Goal: Information Seeking & Learning: Understand process/instructions

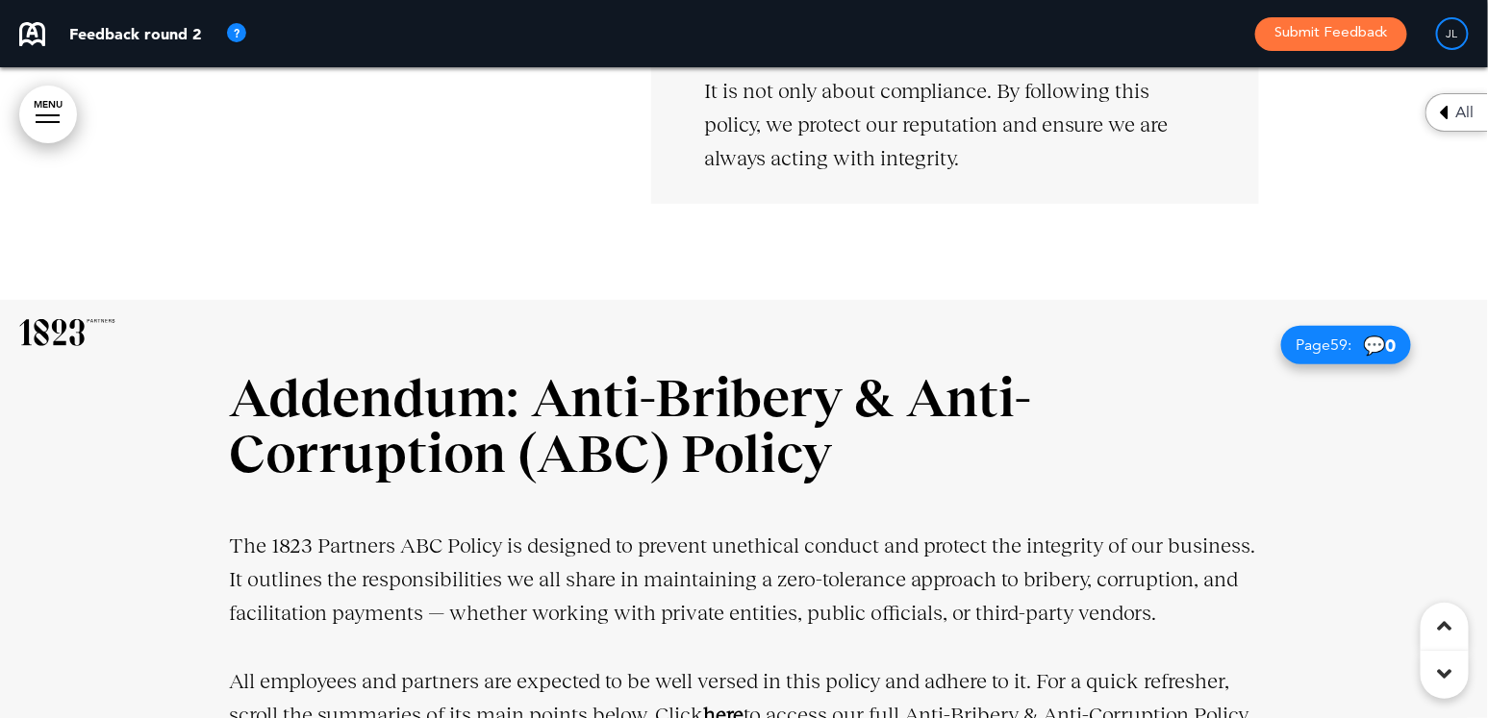
scroll to position [9046, 0]
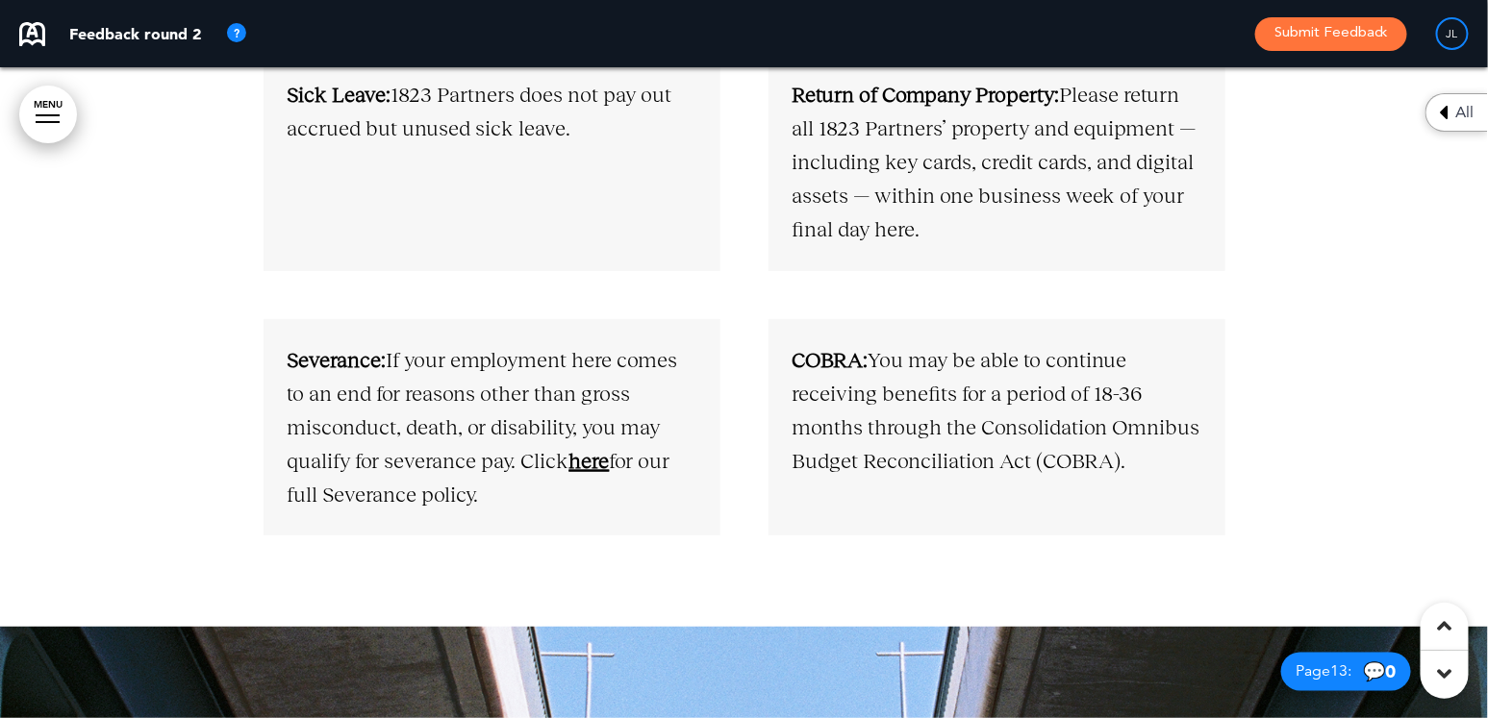
click at [589, 465] on link "here" at bounding box center [589, 461] width 40 height 24
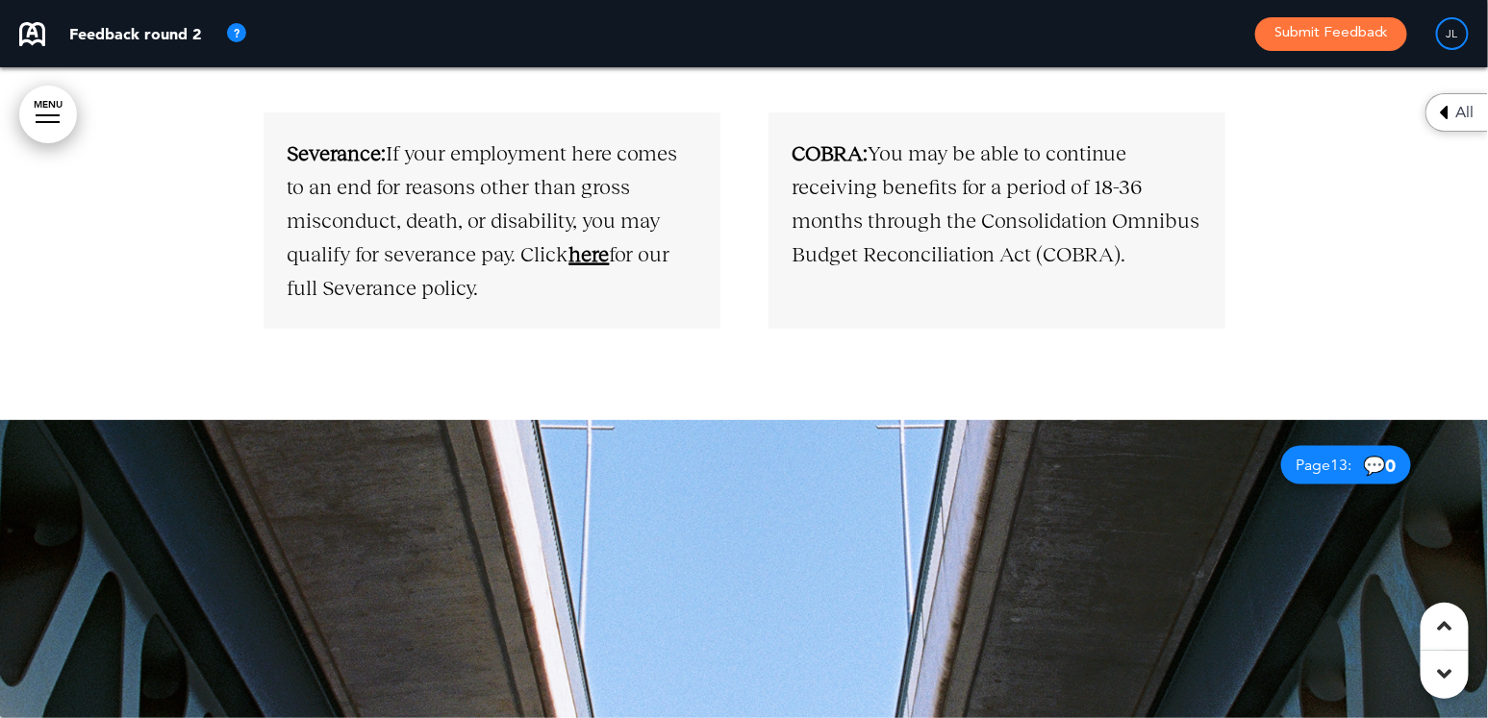
scroll to position [8842, 0]
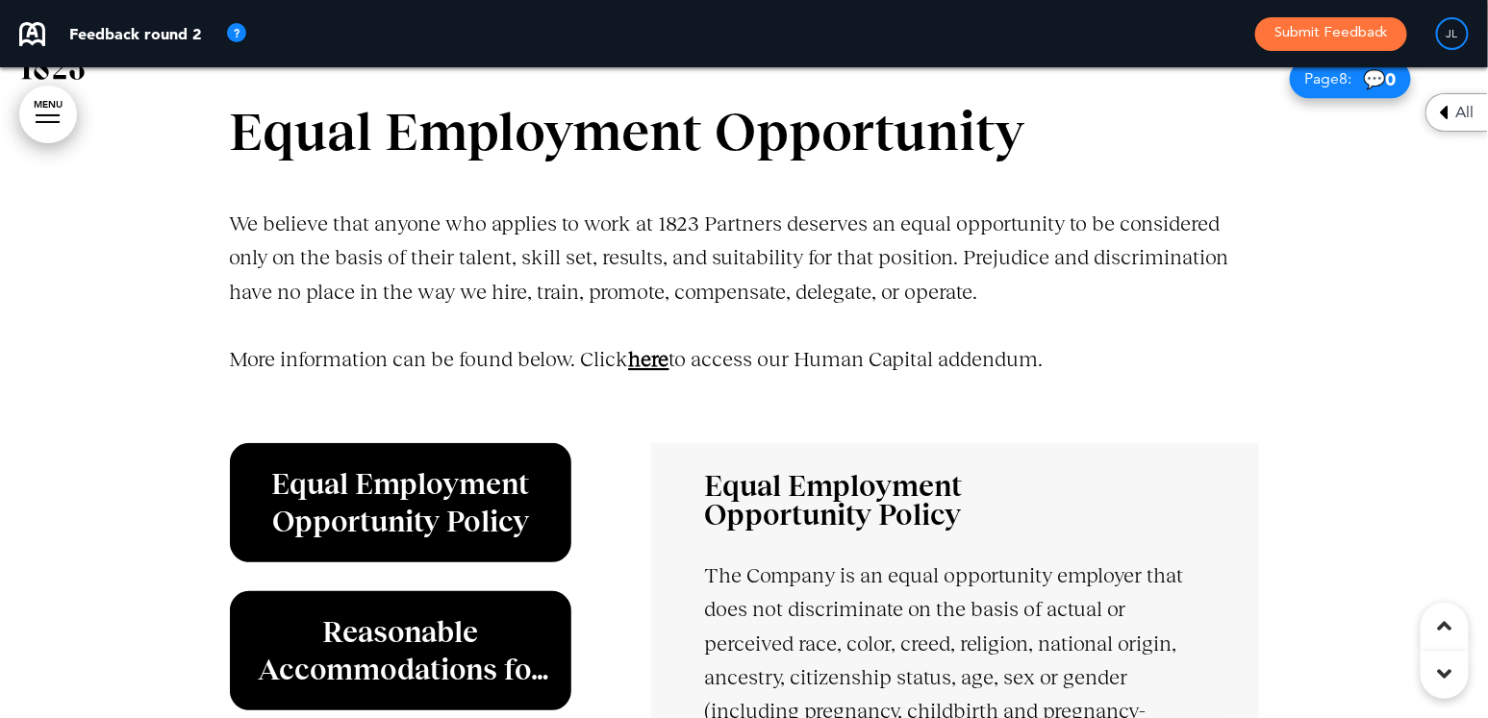
scroll to position [9148, 0]
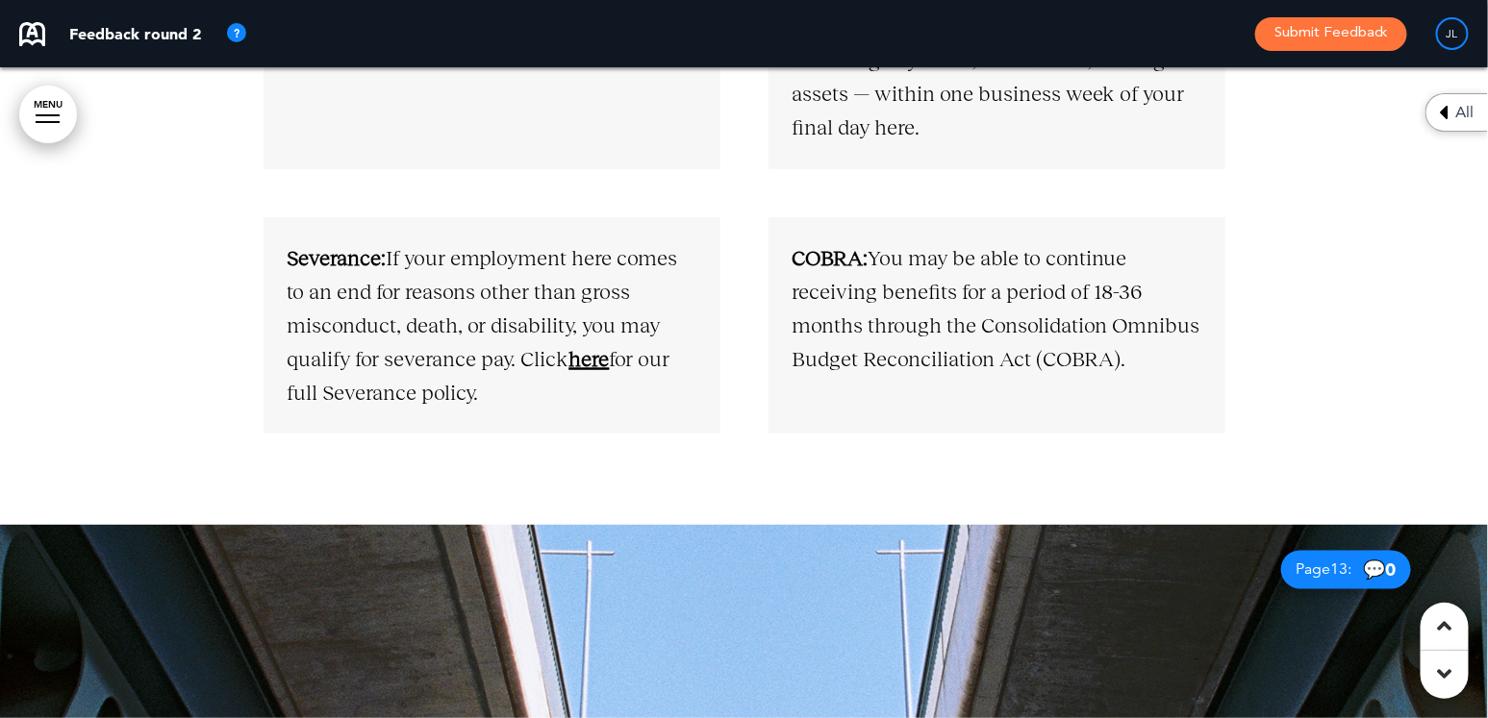
click at [594, 362] on link "here" at bounding box center [589, 359] width 40 height 24
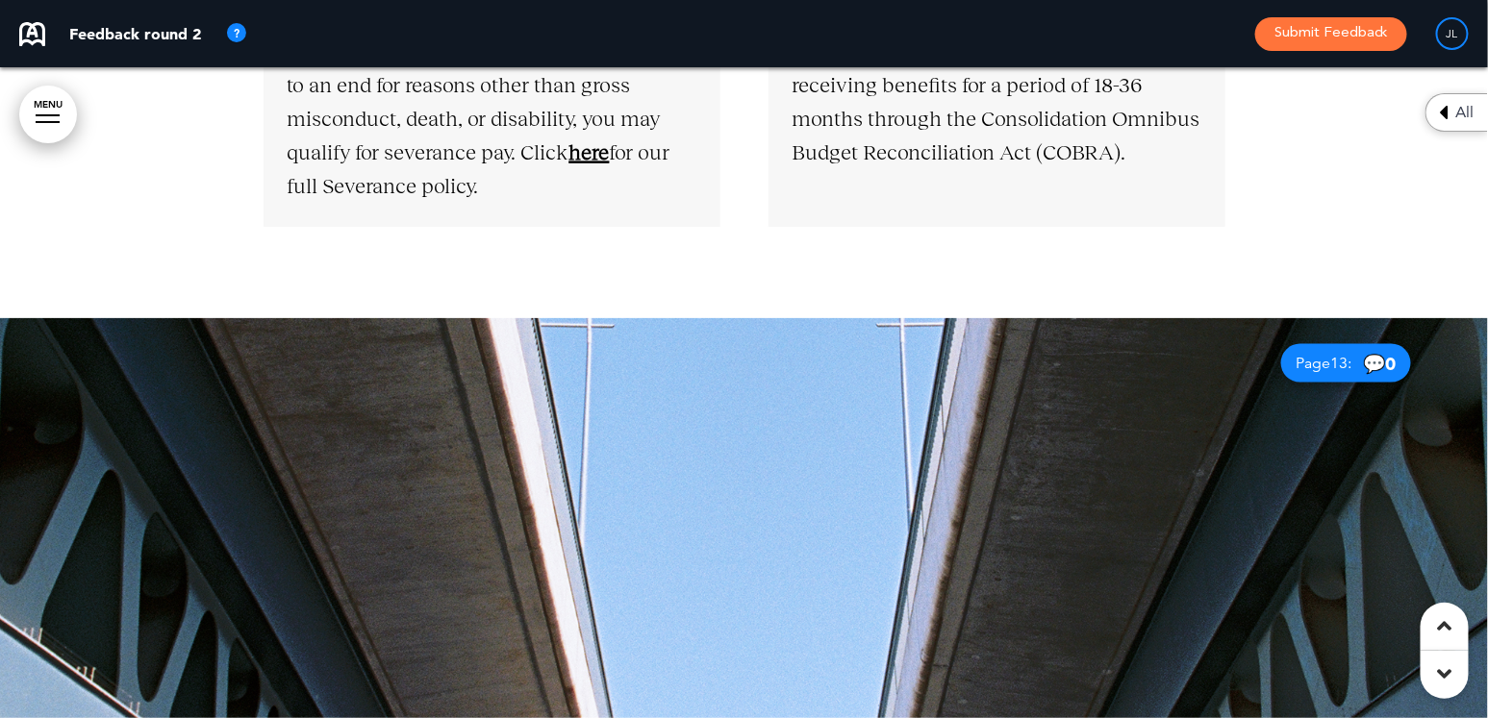
scroll to position [8944, 0]
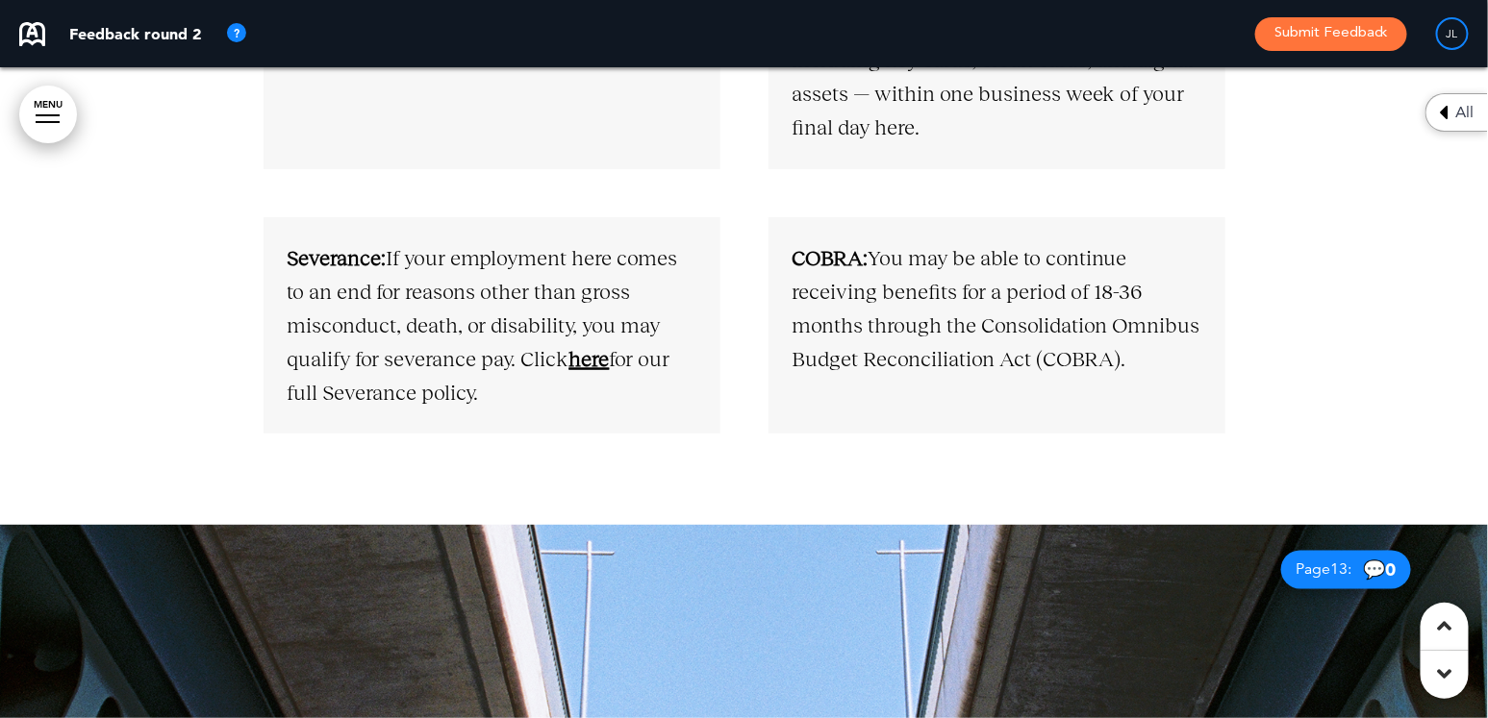
scroll to position [13612, 0]
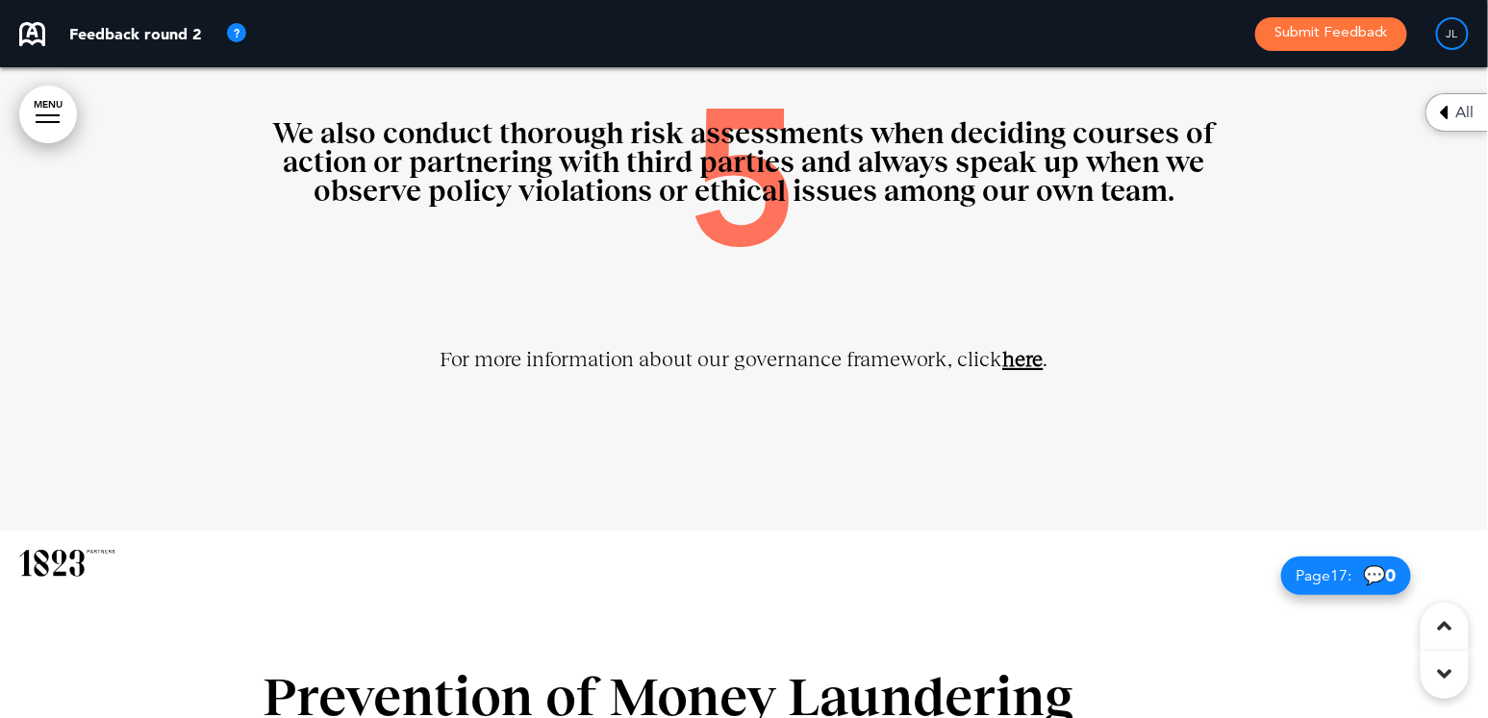
click at [1019, 360] on link "here" at bounding box center [1023, 359] width 40 height 24
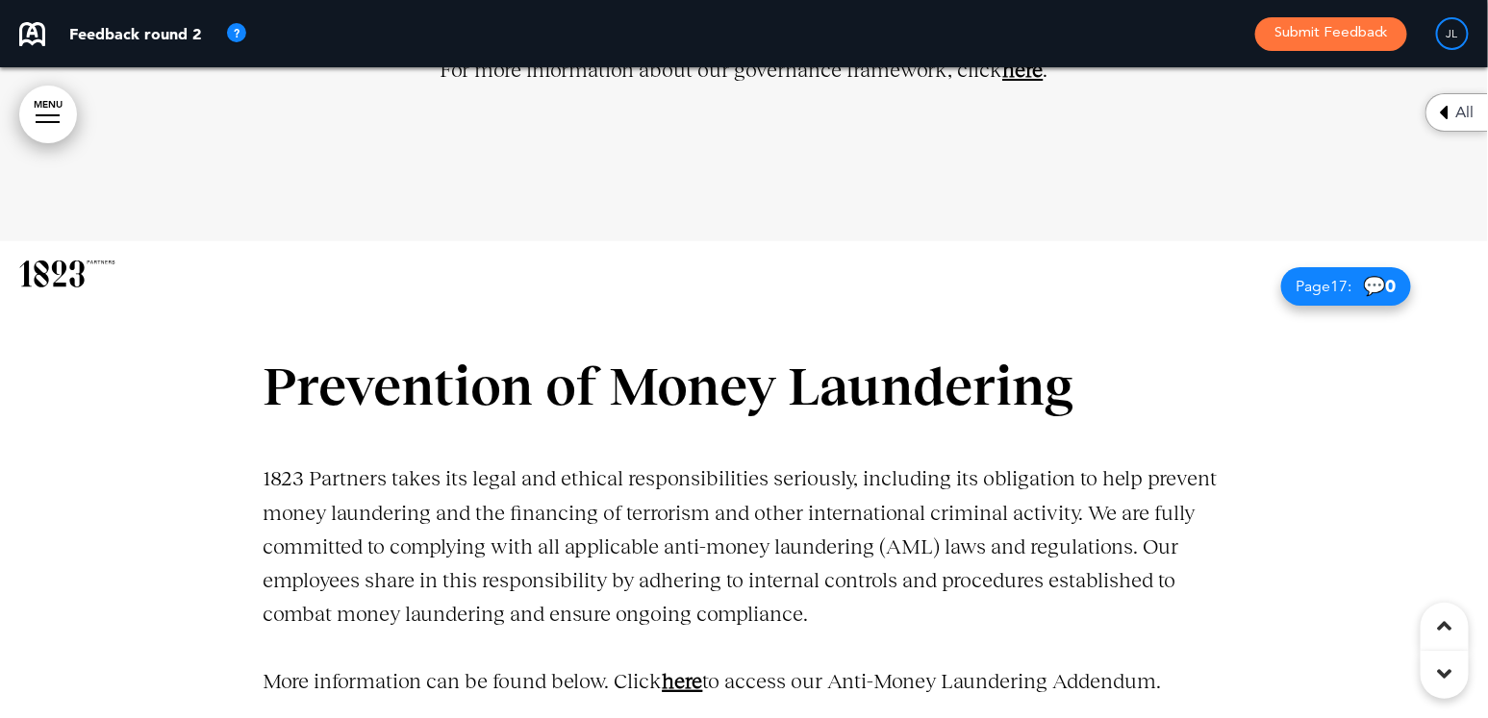
scroll to position [13327, 0]
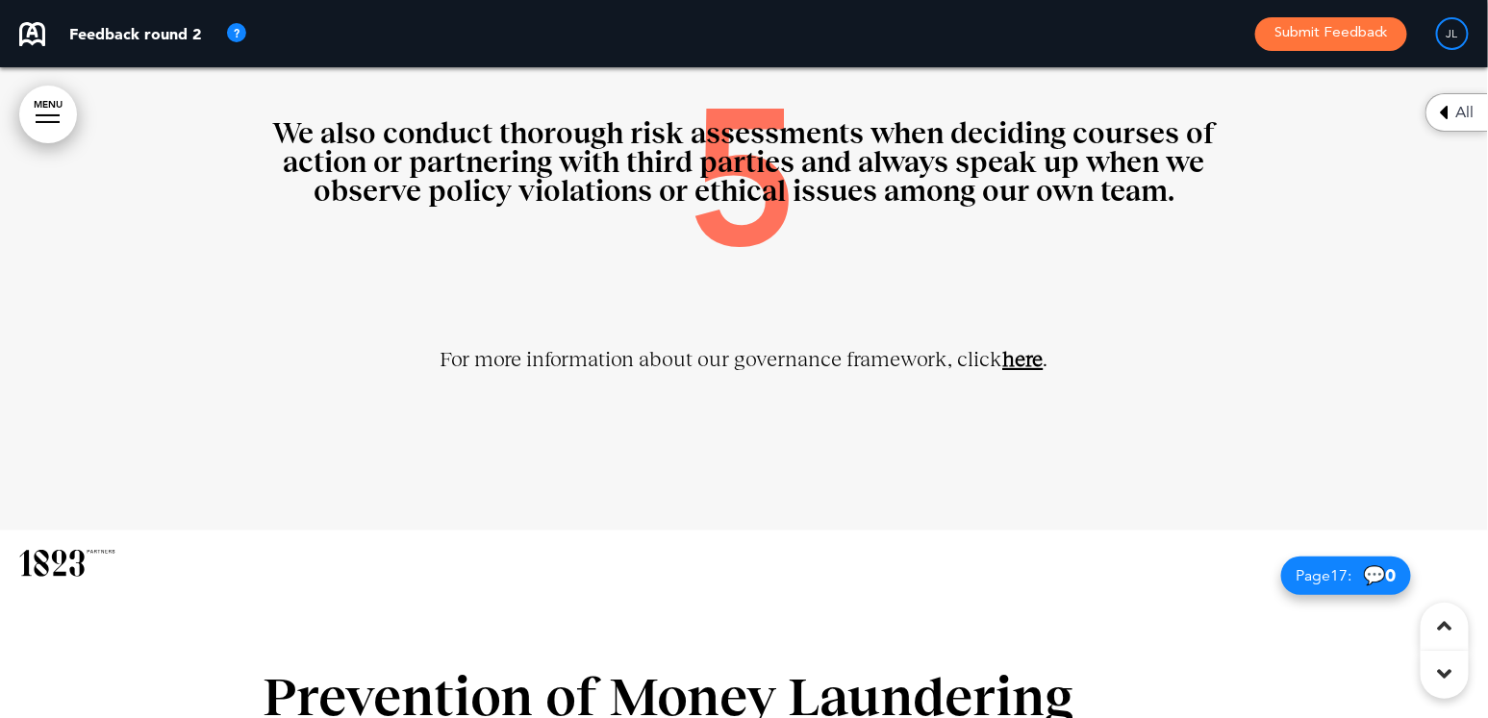
scroll to position [14245, 0]
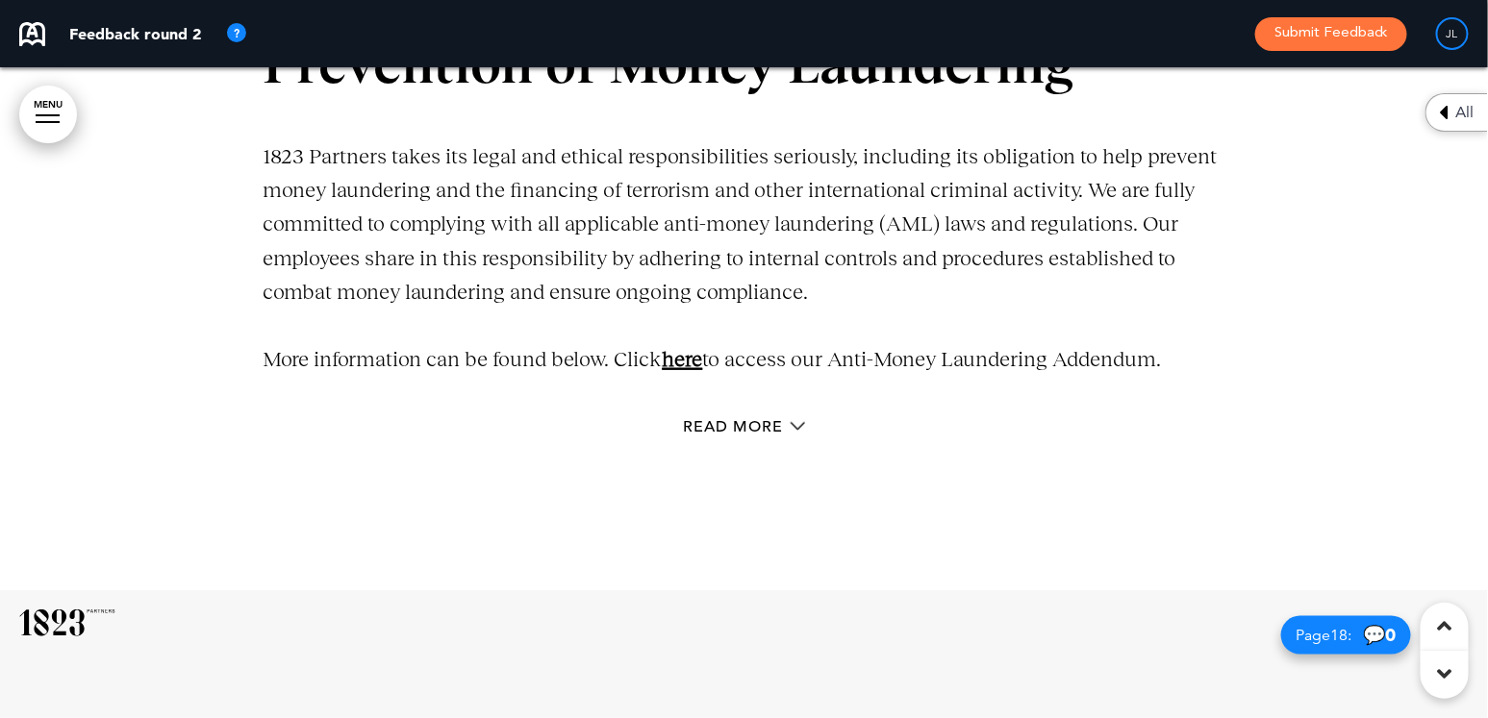
click at [691, 364] on link "here" at bounding box center [683, 359] width 40 height 24
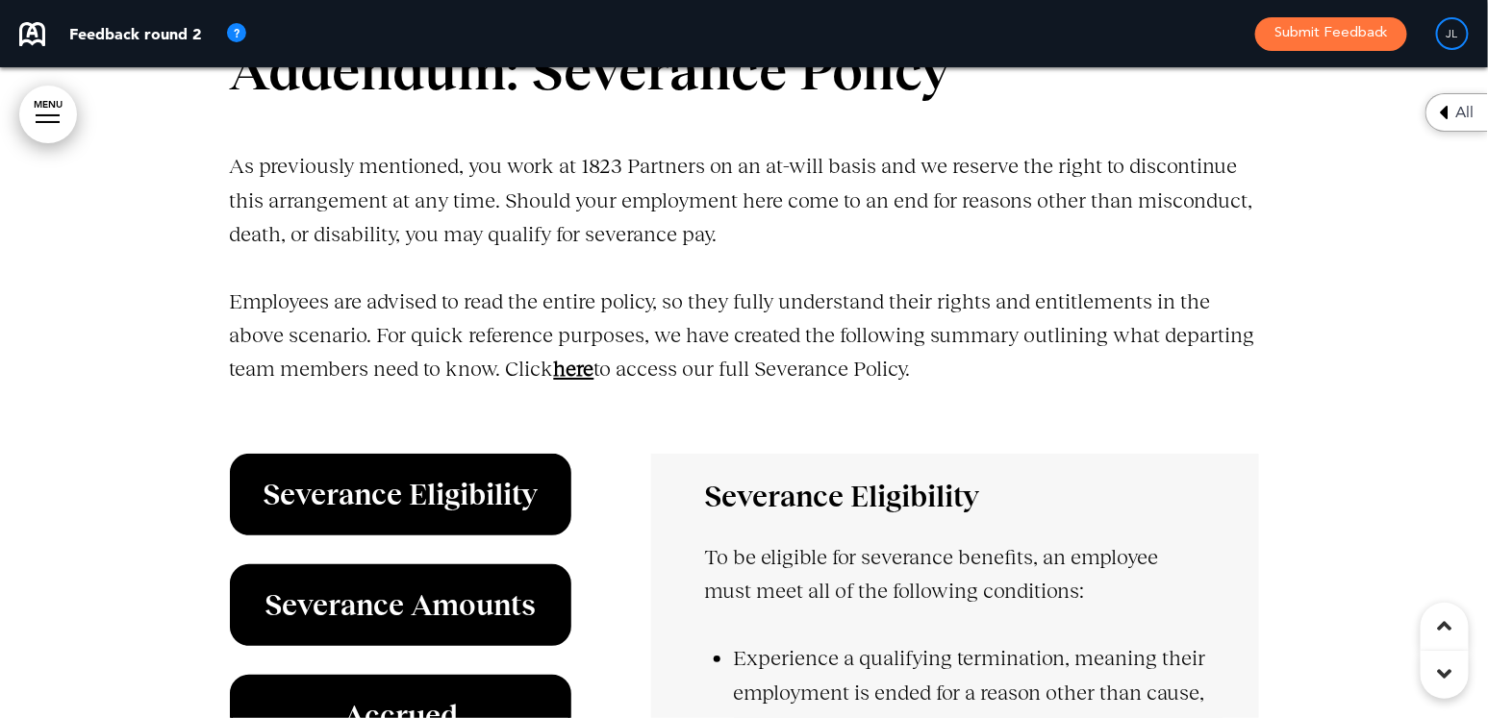
scroll to position [46368, 0]
